Goal: Use online tool/utility: Utilize a website feature to perform a specific function

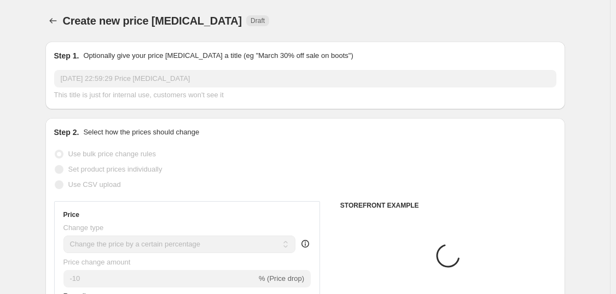
select select "percentage"
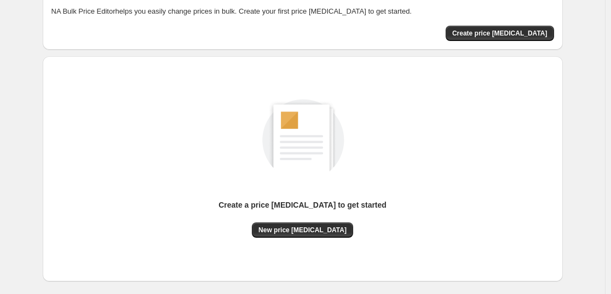
scroll to position [115, 0]
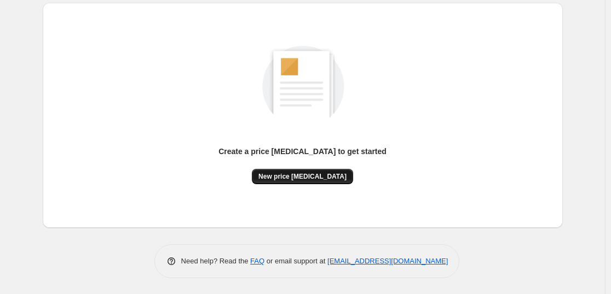
click at [319, 181] on button "New price change job" at bounding box center [302, 176] width 101 height 15
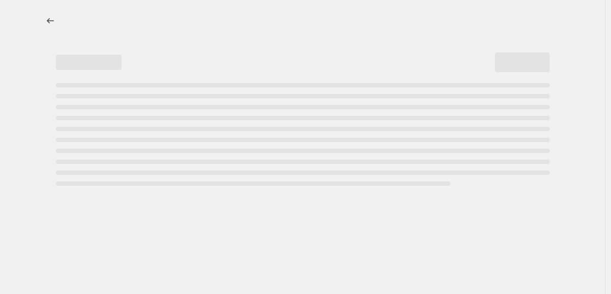
select select "percentage"
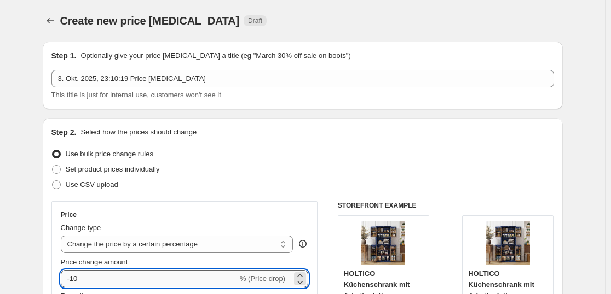
click at [132, 275] on input "-10" at bounding box center [149, 279] width 177 height 18
type input "-1"
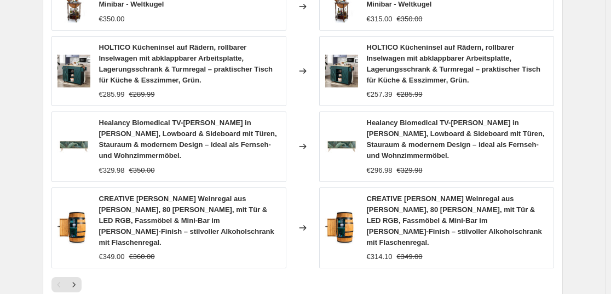
scroll to position [891, 0]
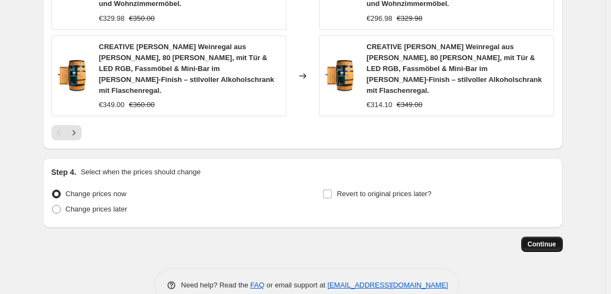
type input "-37"
click at [550, 240] on span "Continue" at bounding box center [542, 244] width 28 height 9
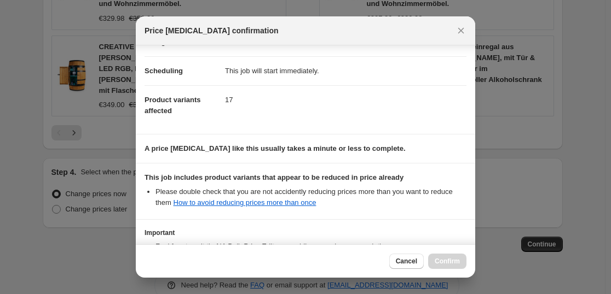
scroll to position [166, 0]
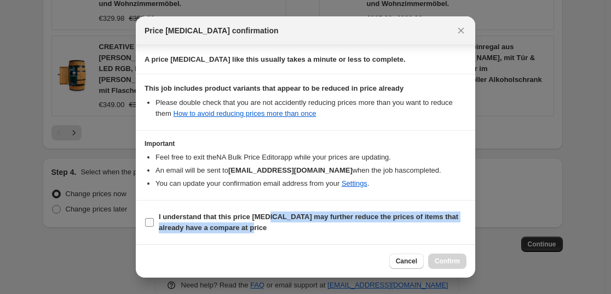
click at [268, 226] on span "I understand that this price change job may further reduce the prices of items …" at bounding box center [313, 223] width 308 height 22
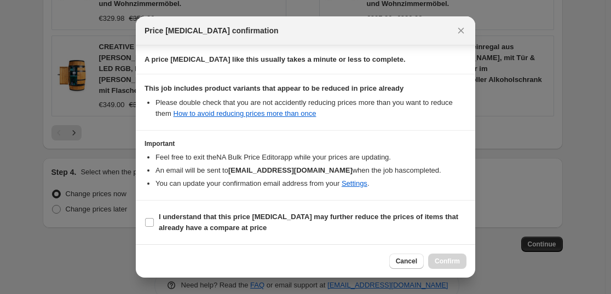
click at [213, 207] on section "I understand that this price change job may further reduce the prices of items …" at bounding box center [305, 223] width 339 height 44
click at [212, 211] on label "I understand that this price change job may further reduce the prices of items …" at bounding box center [306, 223] width 322 height 26
click at [154, 218] on input "I understand that this price change job may further reduce the prices of items …" at bounding box center [149, 222] width 9 height 9
checkbox input "true"
click at [445, 263] on span "Confirm" at bounding box center [447, 261] width 25 height 9
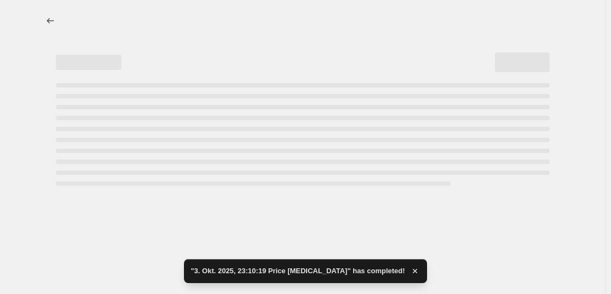
select select "percentage"
